Goal: Information Seeking & Learning: Find specific fact

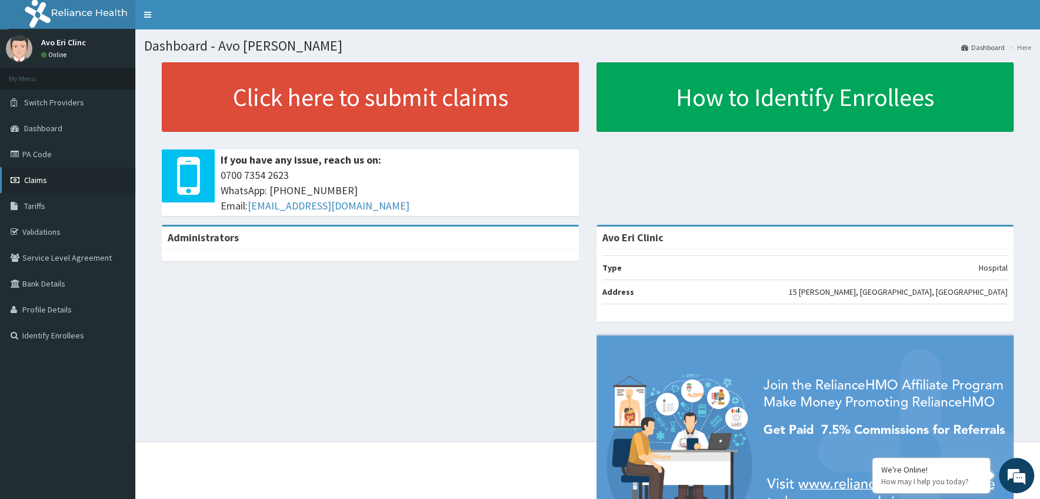
click at [36, 181] on span "Claims" at bounding box center [35, 180] width 23 height 11
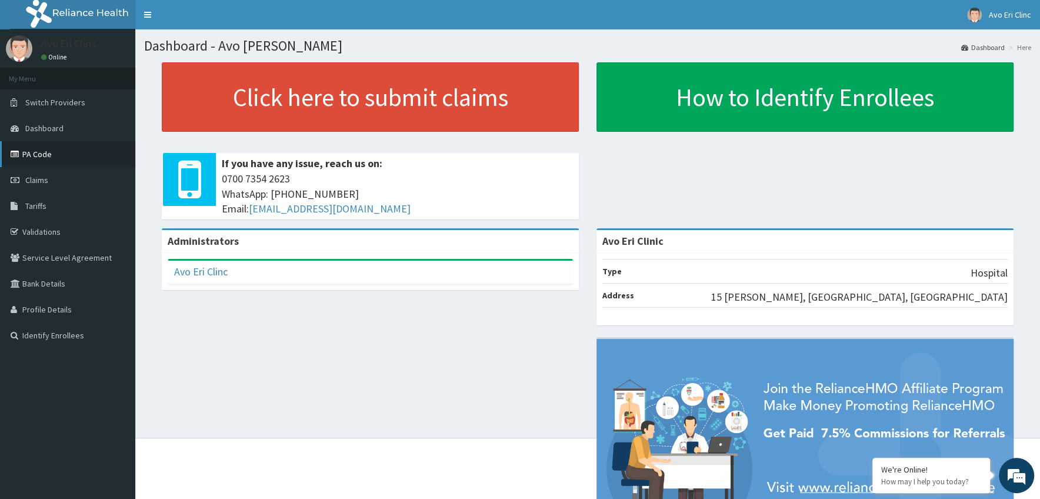
click at [45, 156] on link "PA Code" at bounding box center [67, 154] width 135 height 26
click at [36, 229] on link "Validations" at bounding box center [67, 232] width 135 height 26
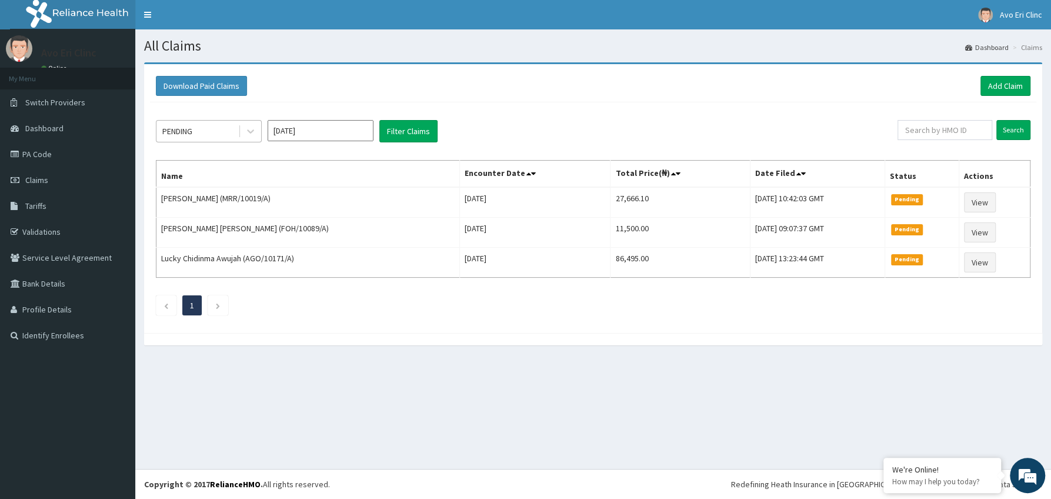
click at [233, 129] on div "PENDING" at bounding box center [197, 131] width 82 height 19
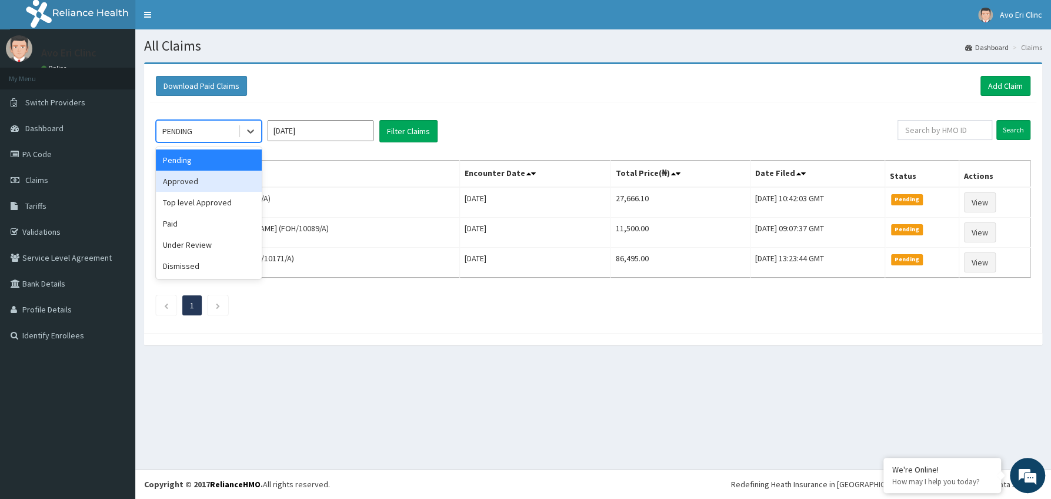
click at [187, 179] on div "Approved" at bounding box center [209, 181] width 106 height 21
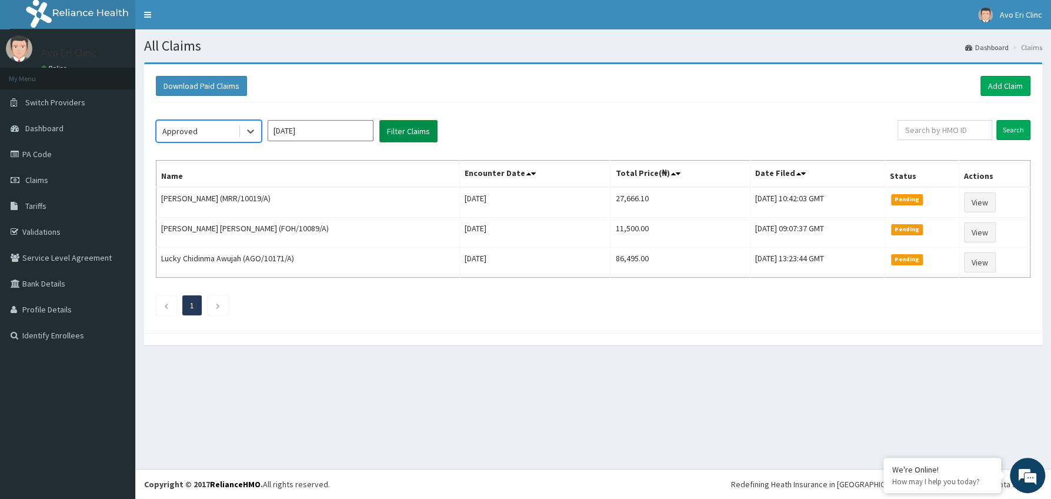
click at [401, 134] on button "Filter Claims" at bounding box center [408, 131] width 58 height 22
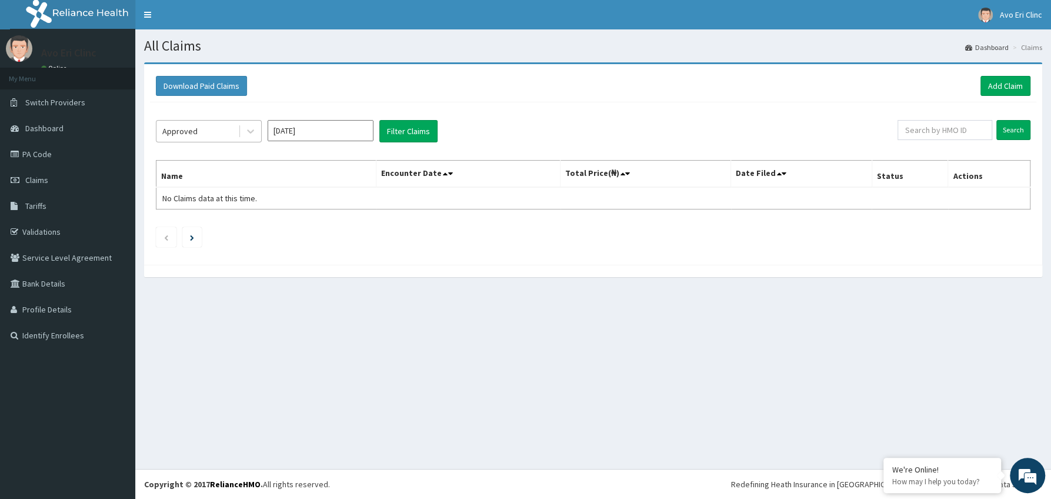
click at [219, 131] on div "Approved" at bounding box center [197, 131] width 82 height 19
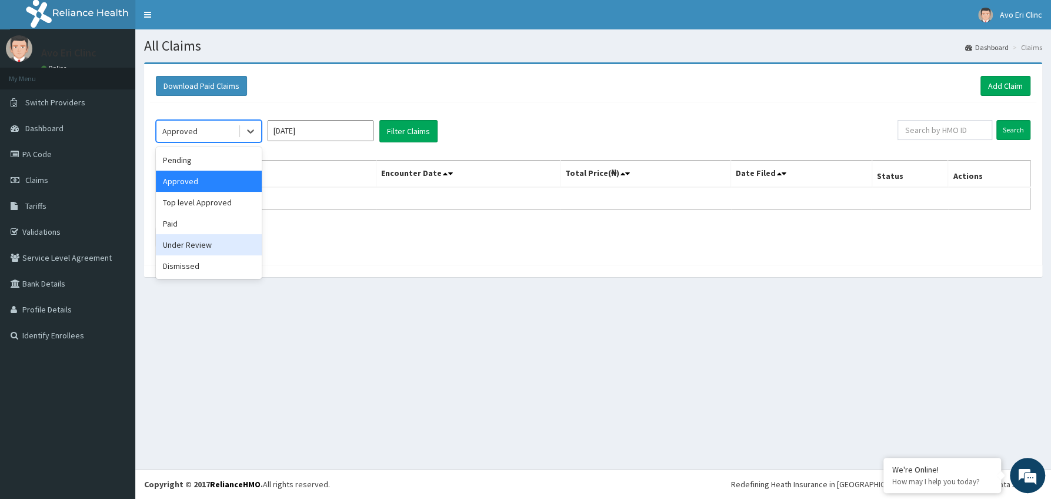
click at [179, 245] on div "Under Review" at bounding box center [209, 244] width 106 height 21
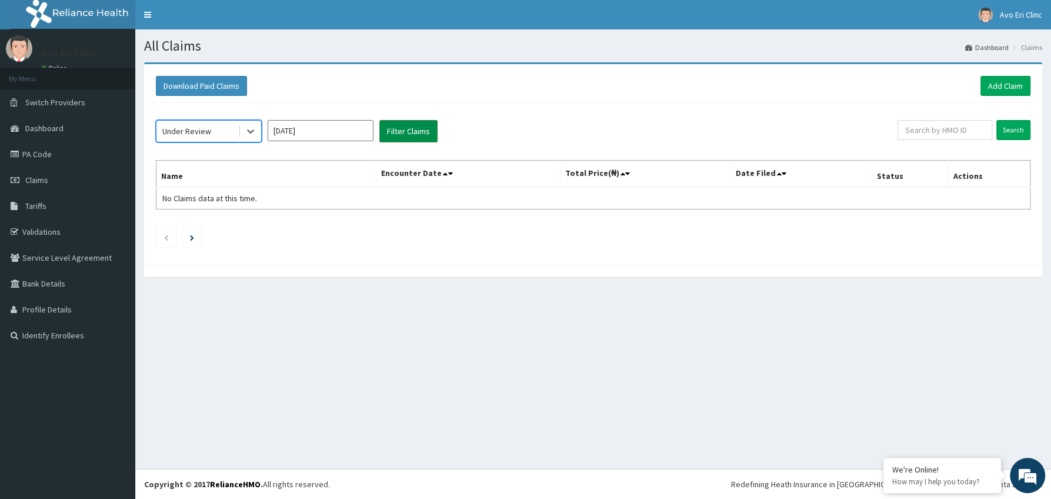
click at [414, 126] on button "Filter Claims" at bounding box center [408, 131] width 58 height 22
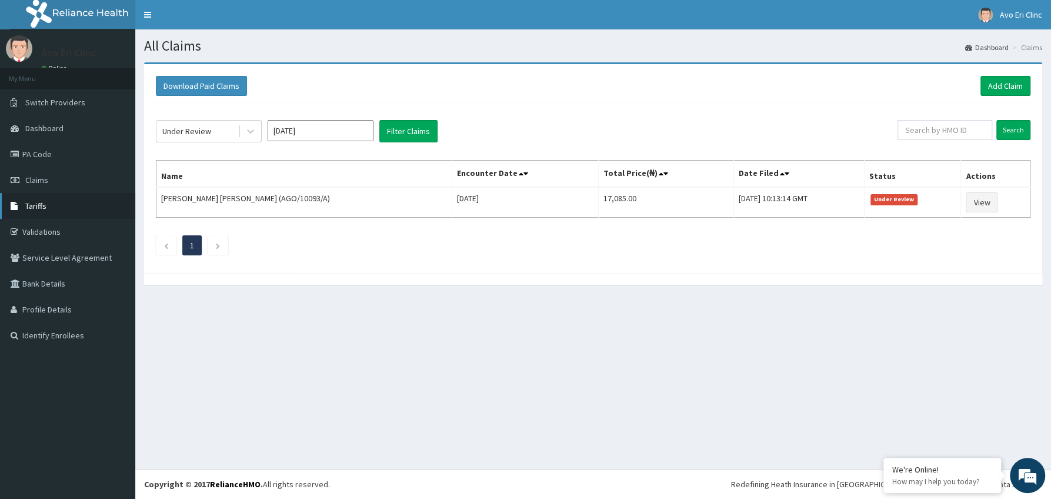
click at [37, 204] on span "Tariffs" at bounding box center [35, 206] width 21 height 11
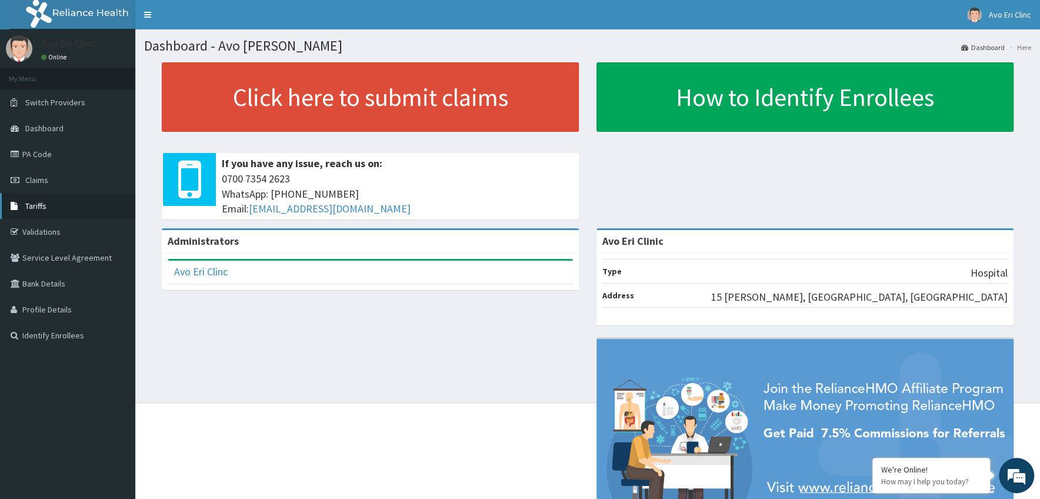
click at [39, 208] on span "Tariffs" at bounding box center [35, 206] width 21 height 11
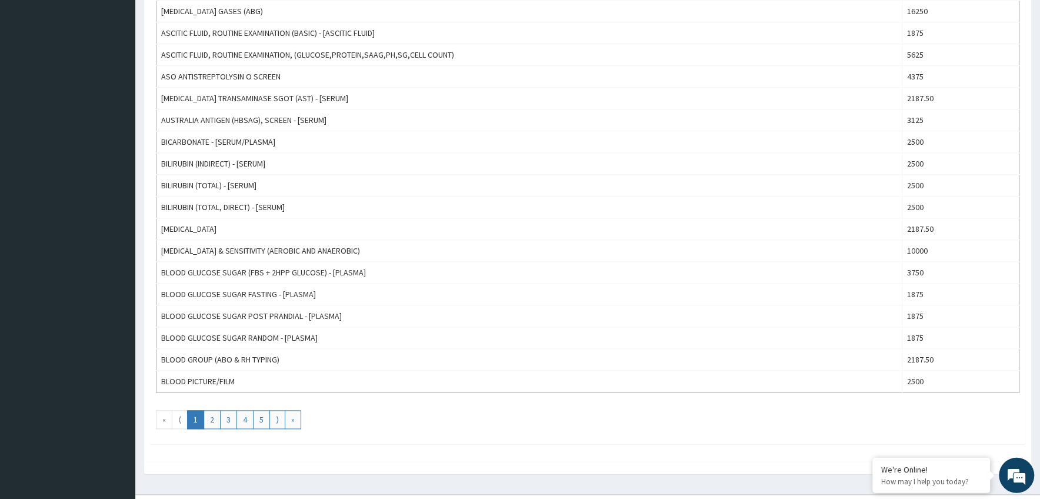
scroll to position [946, 0]
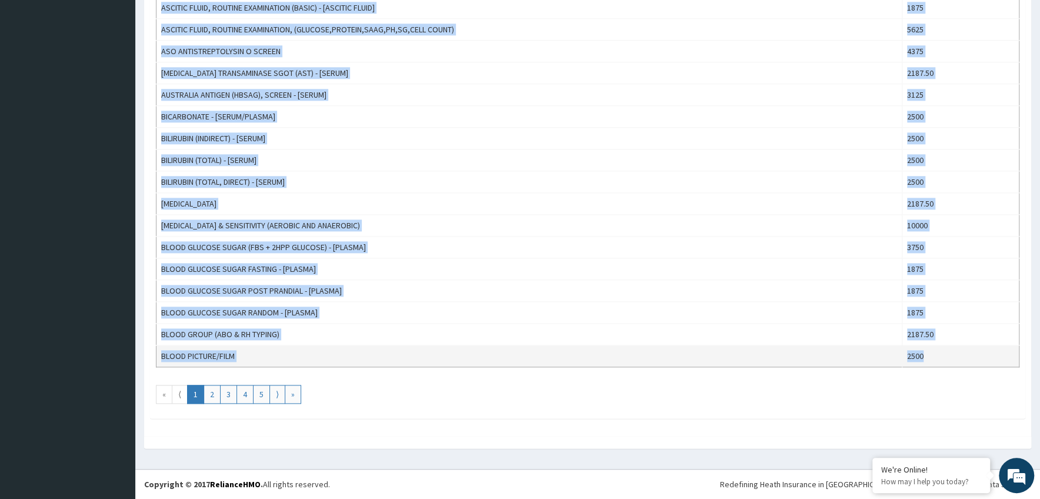
drag, startPoint x: 159, startPoint y: 122, endPoint x: 931, endPoint y: 359, distance: 807.5
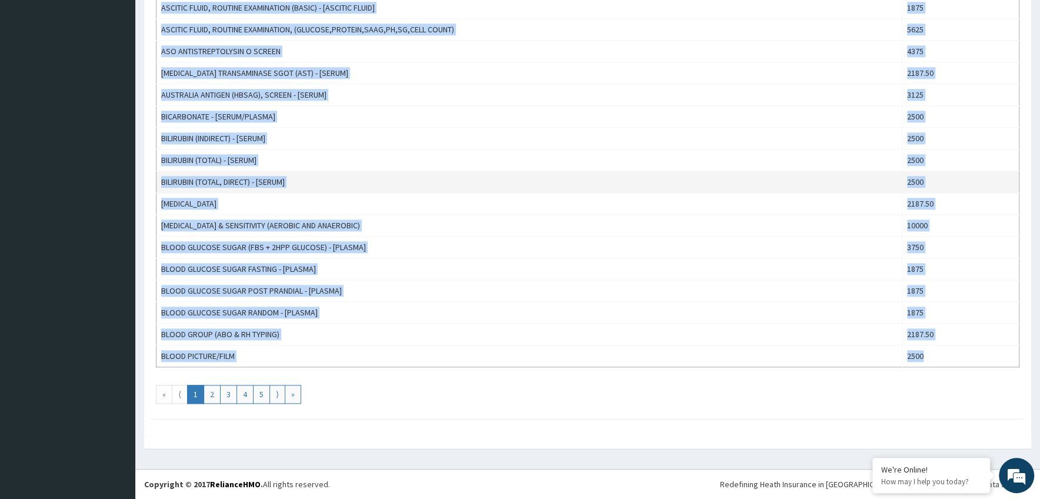
copy tbody "1,25 DIHYDROXY [MEDICAL_DATA] ([MEDICAL_DATA]) - [SERUM] 12500 17 HYDROXY-[MEDI…"
click at [210, 395] on link "2" at bounding box center [212, 394] width 17 height 19
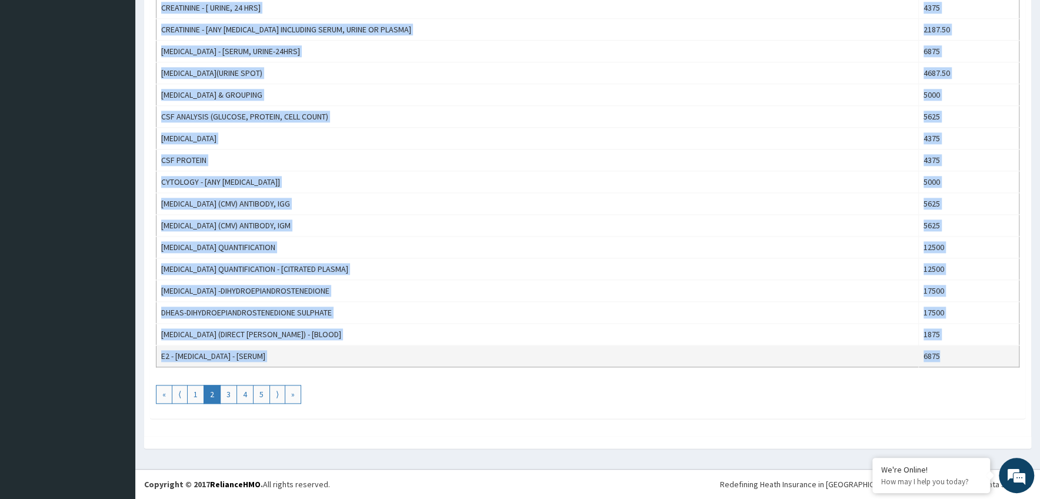
drag, startPoint x: 162, startPoint y: 231, endPoint x: 943, endPoint y: 352, distance: 789.5
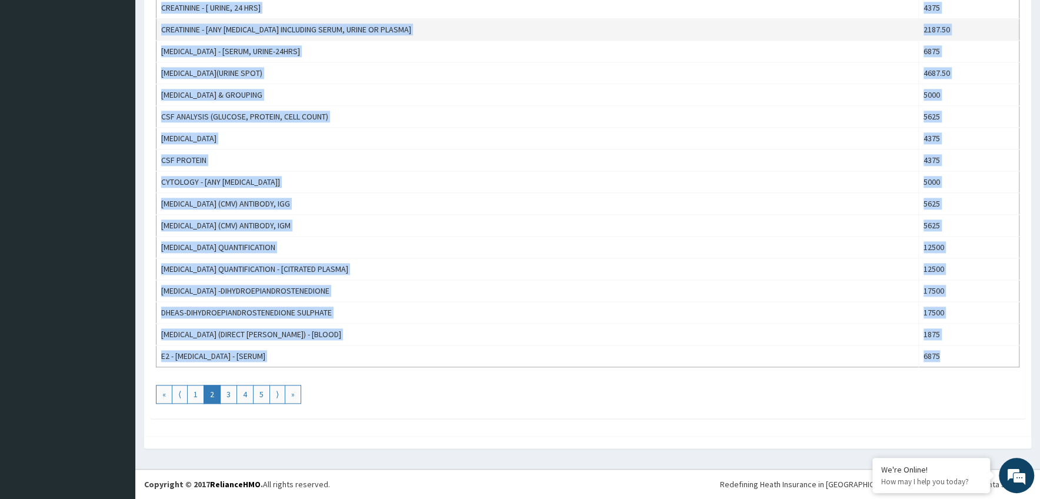
copy tbody "BLOOD PRESSURE CHECK 1500 BMI EXAMINATION 1375 [MEDICAL_DATA], BMA (PROCEDURE +…"
click at [232, 394] on link "3" at bounding box center [228, 394] width 17 height 19
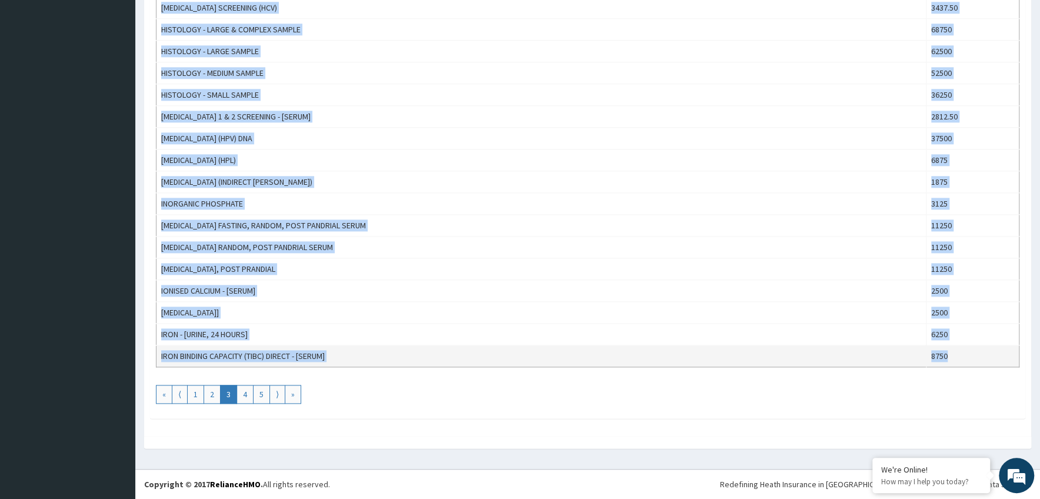
drag, startPoint x: 160, startPoint y: 232, endPoint x: 942, endPoint y: 352, distance: 791.2
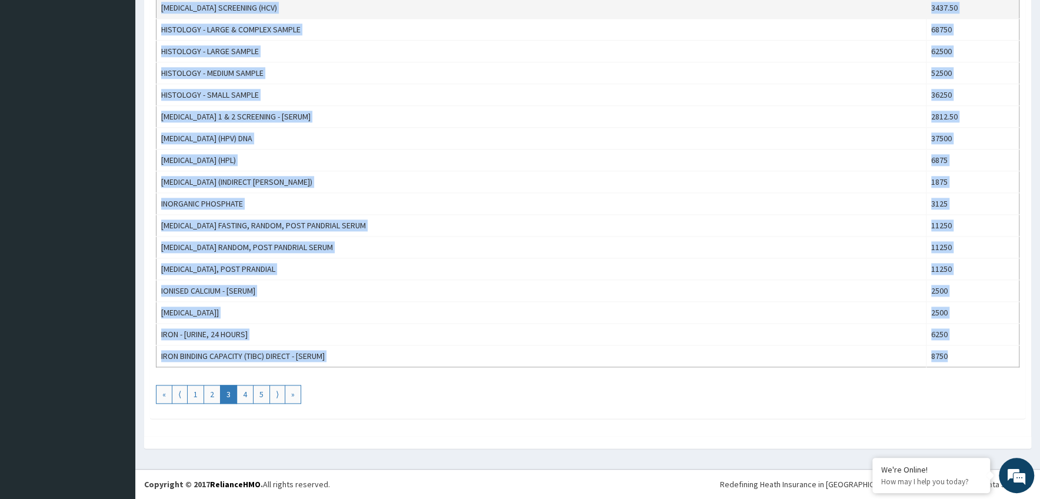
copy tbody "LORE - IPSUMDOLO SITAMETCON ADIPISCING ELIT –[SEDDO] 7245 EIUSMODTEMPO (INCIDI,…"
click at [242, 398] on link "4" at bounding box center [245, 394] width 17 height 19
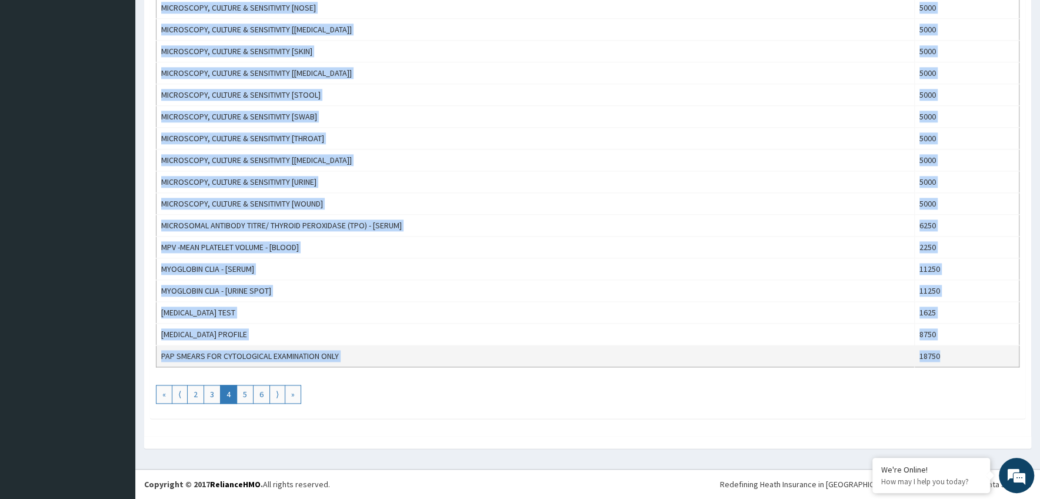
drag, startPoint x: 158, startPoint y: 232, endPoint x: 973, endPoint y: 359, distance: 824.2
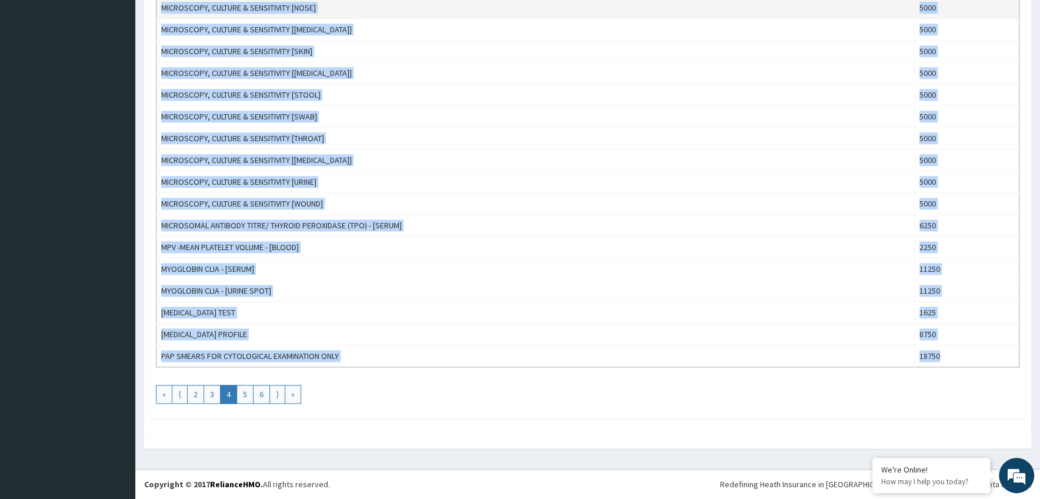
copy tbody "[MEDICAL_DATA] (IRON, TIBC, [MEDICAL_DATA]) 12500 KOH MOUNT 2187.50 LDH-LACTATE…"
click at [242, 388] on link "5" at bounding box center [245, 394] width 17 height 19
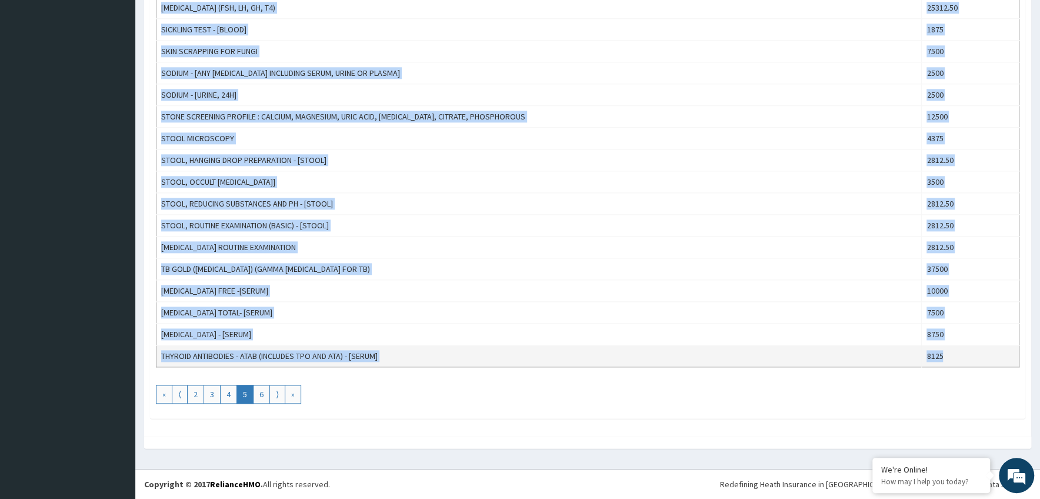
drag, startPoint x: 158, startPoint y: 229, endPoint x: 956, endPoint y: 349, distance: 806.8
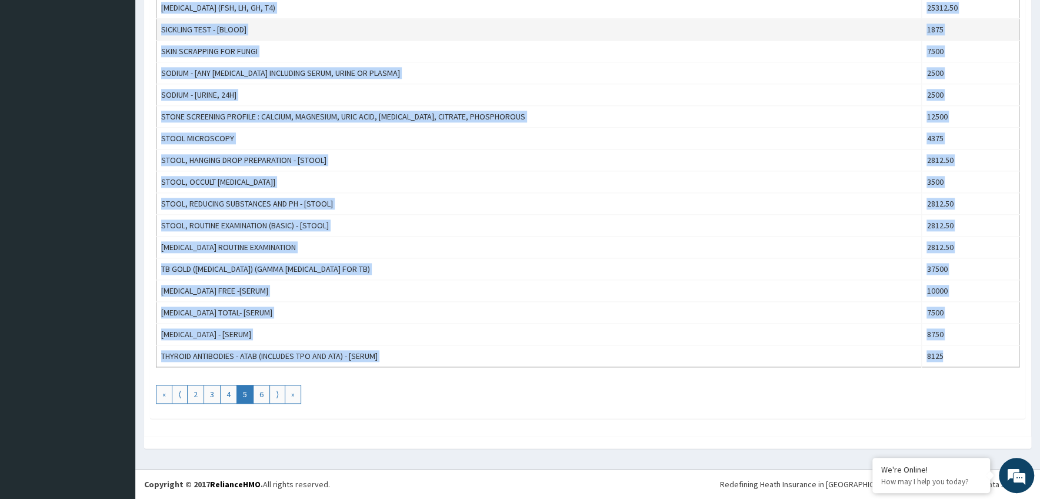
copy tbody "[MEDICAL_DATA] 37500 PCV 2187.50 PDW -PLATELET DISTRIBUTION WIDTH - [BLOOD] 225…"
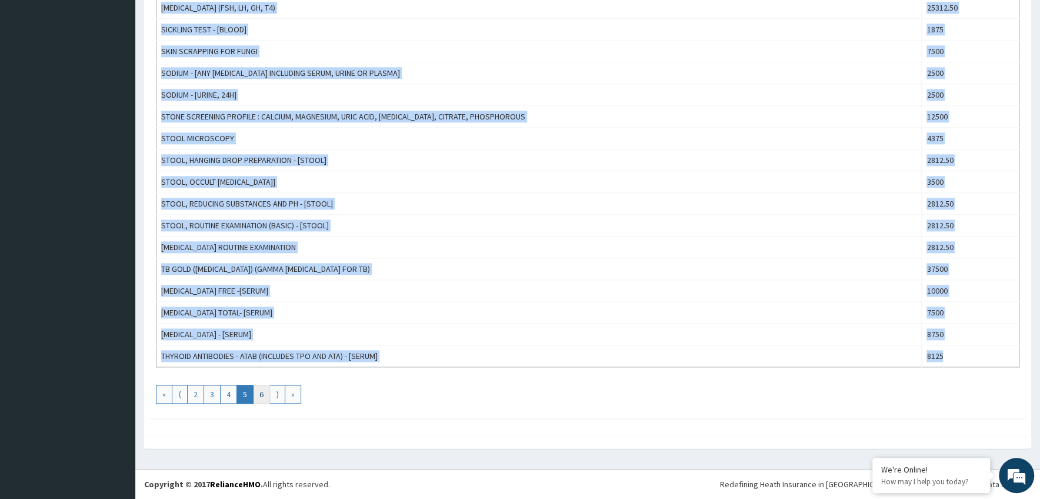
click at [263, 396] on link "6" at bounding box center [261, 394] width 17 height 19
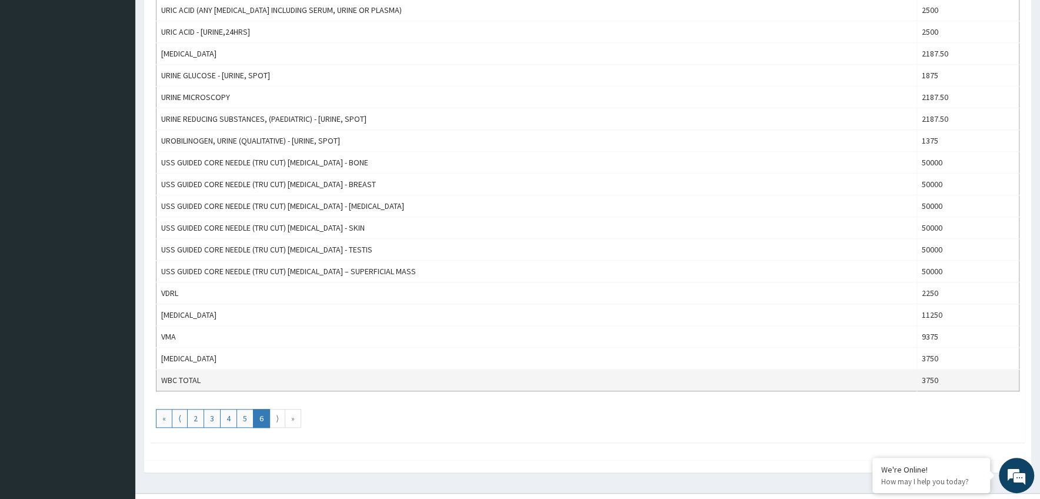
scroll to position [618, 0]
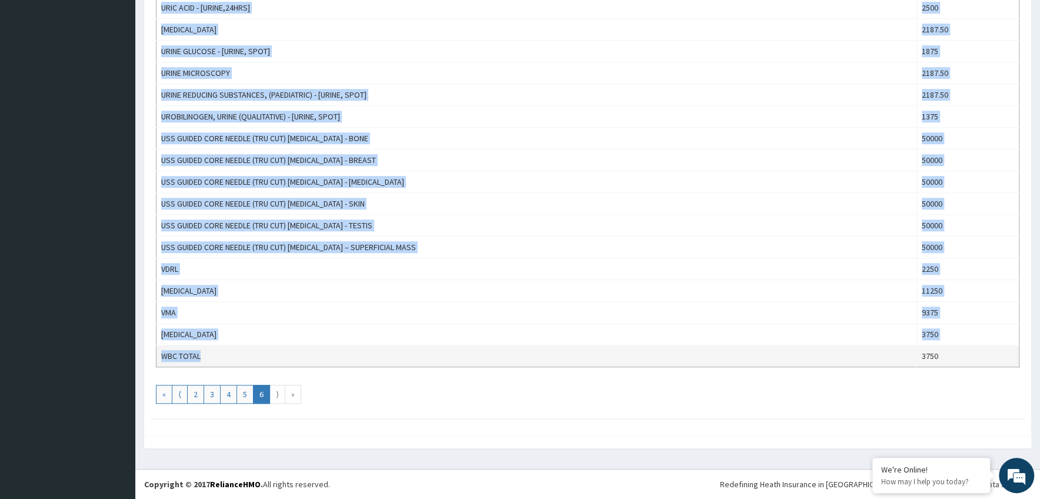
drag, startPoint x: 159, startPoint y: 230, endPoint x: 794, endPoint y: 350, distance: 646.1
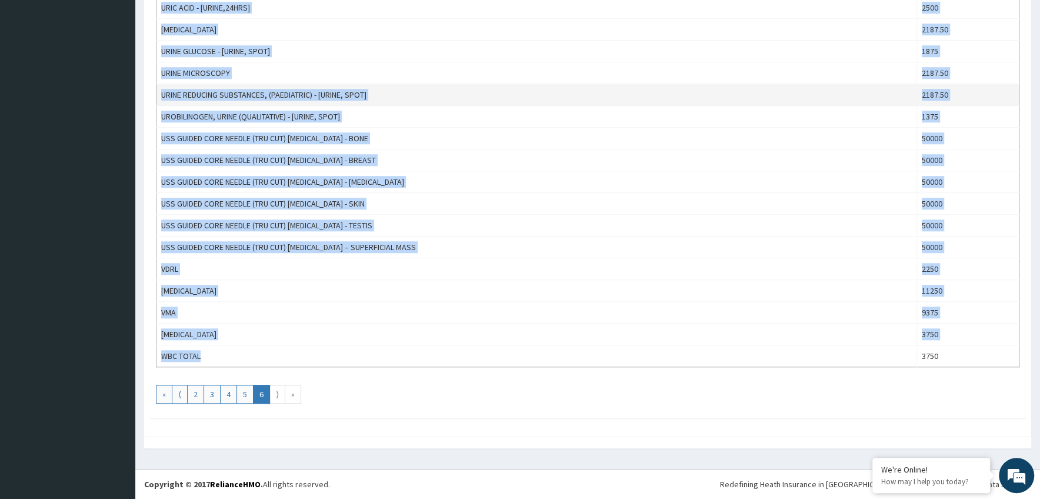
copy tbody "THYROID FUNCTION TEST 13750 THYROID PANEL I ([MEDICAL_DATA], T4) 10625 THYROID …"
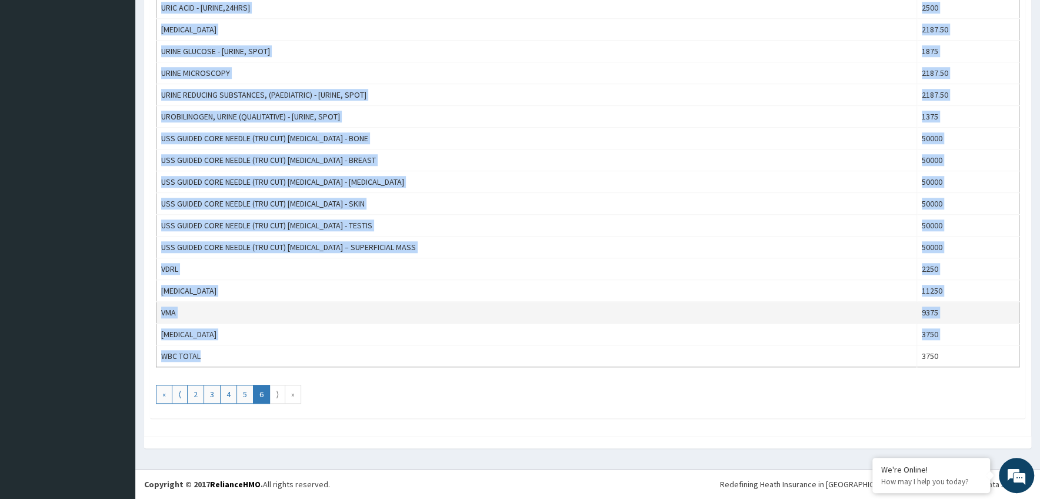
click at [489, 317] on td "VMA" at bounding box center [536, 313] width 761 height 22
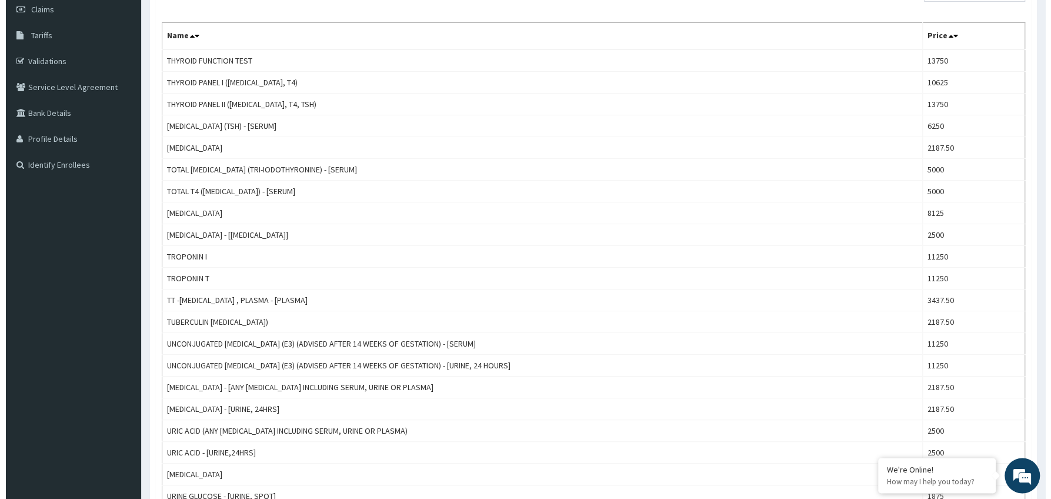
scroll to position [0, 0]
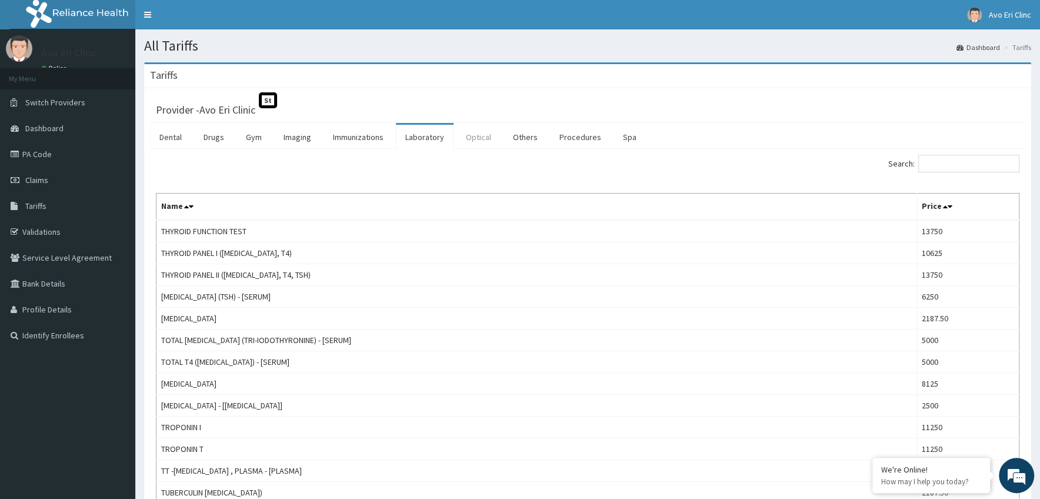
click at [478, 136] on link "Optical" at bounding box center [479, 137] width 44 height 25
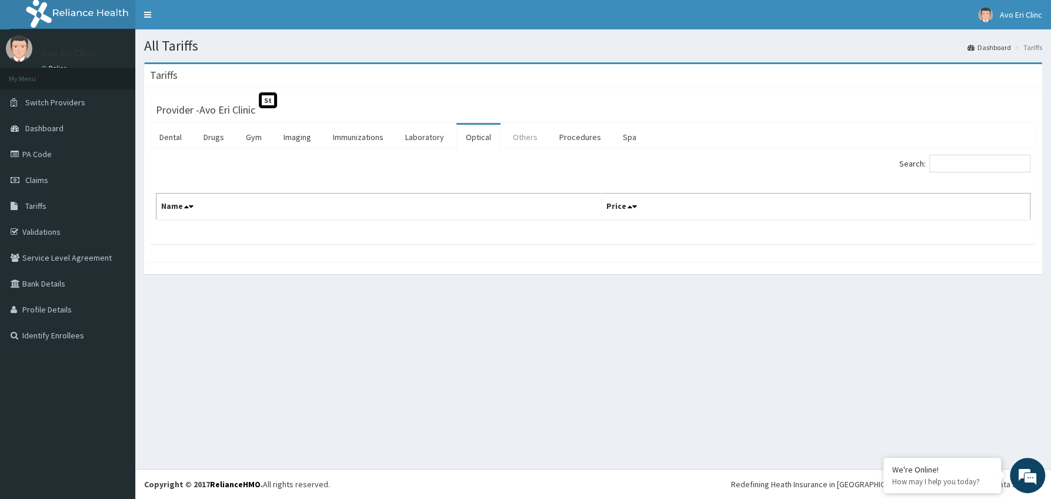
click at [530, 140] on link "Others" at bounding box center [526, 137] width 44 height 25
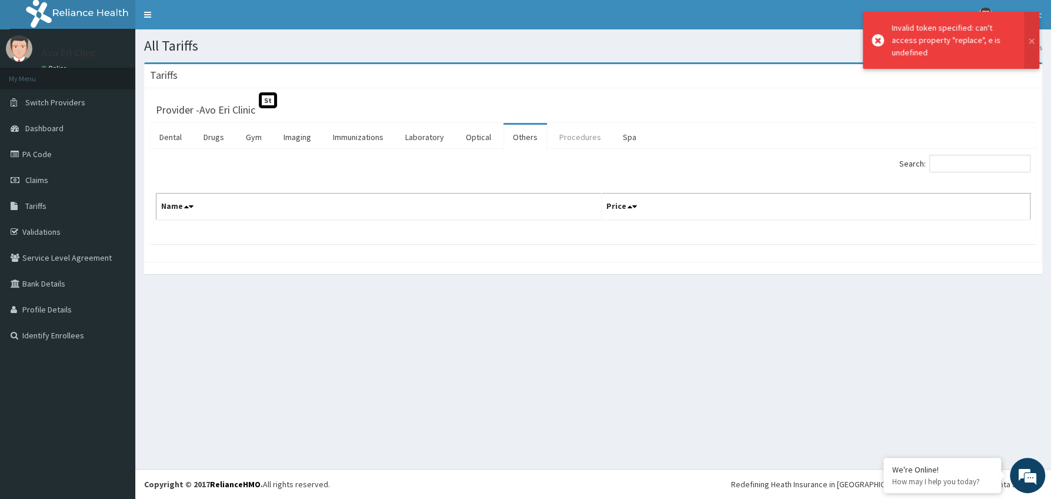
click at [580, 136] on link "Procedures" at bounding box center [580, 137] width 61 height 25
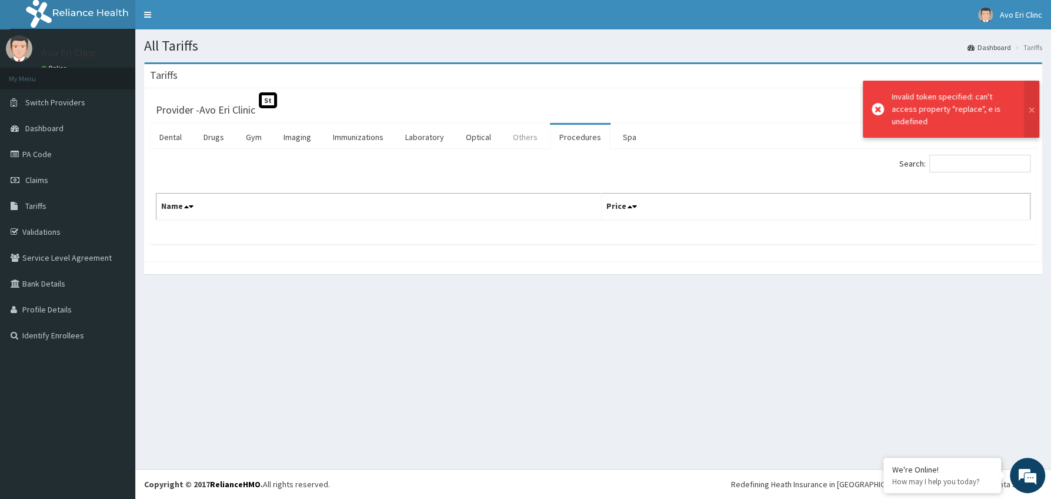
click at [521, 135] on link "Others" at bounding box center [526, 137] width 44 height 25
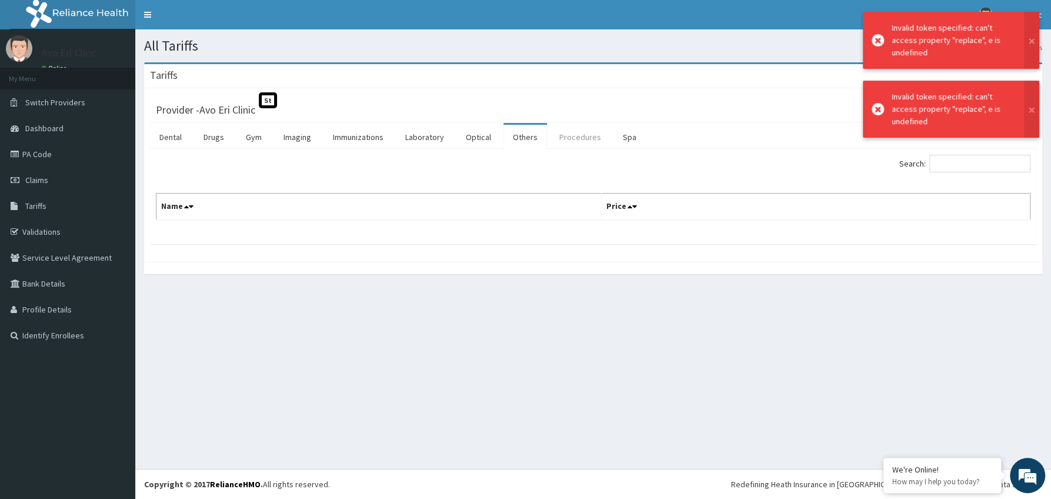
click at [575, 135] on link "Procedures" at bounding box center [580, 137] width 61 height 25
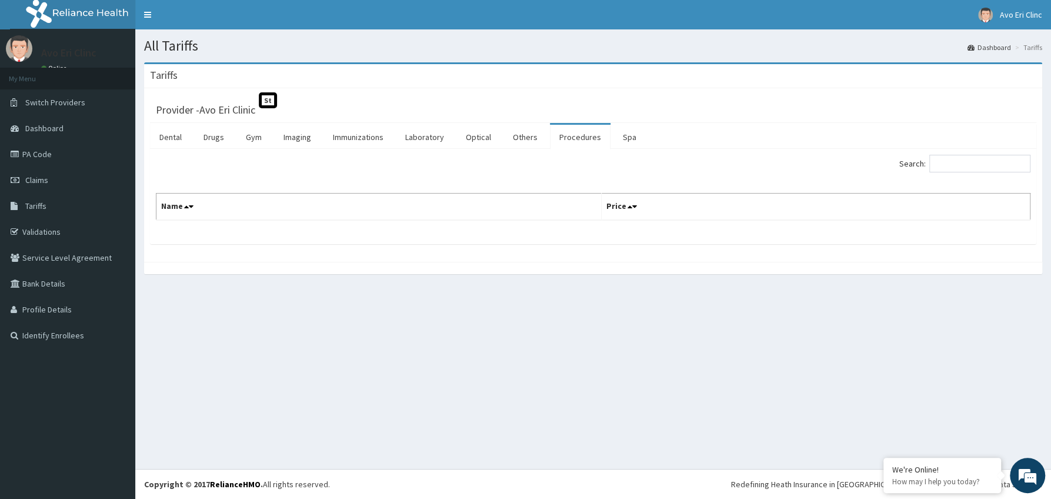
click at [733, 90] on div "Provider - Avo Eri Clinic St Dental Drugs Gym Imaging Immunizations Laboratory …" at bounding box center [593, 175] width 898 height 174
